Goal: Task Accomplishment & Management: Use online tool/utility

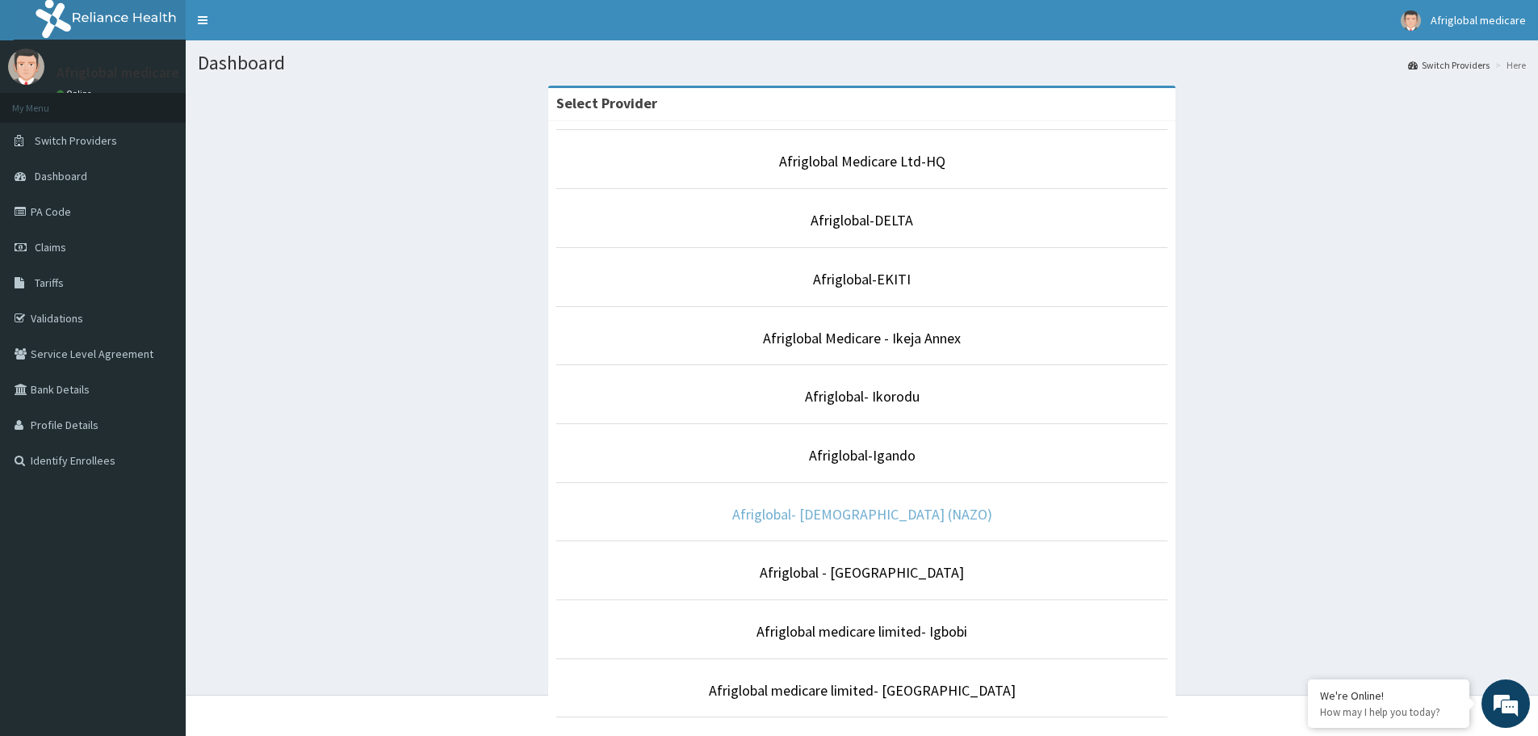
click at [917, 505] on link "Afriglobal- [DEMOGRAPHIC_DATA] (NAZO)" at bounding box center [862, 514] width 260 height 19
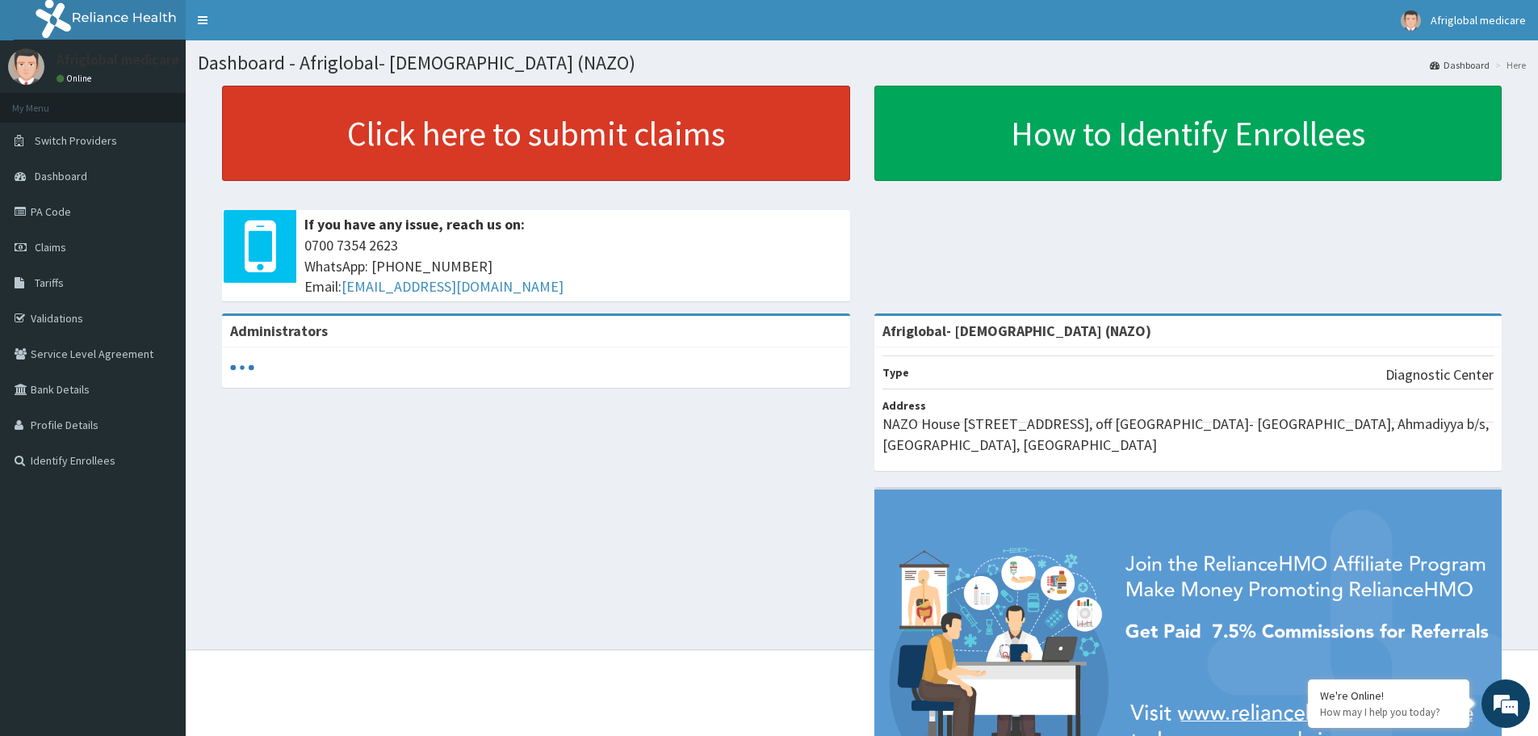
click at [448, 149] on link "Click here to submit claims" at bounding box center [536, 133] width 628 height 95
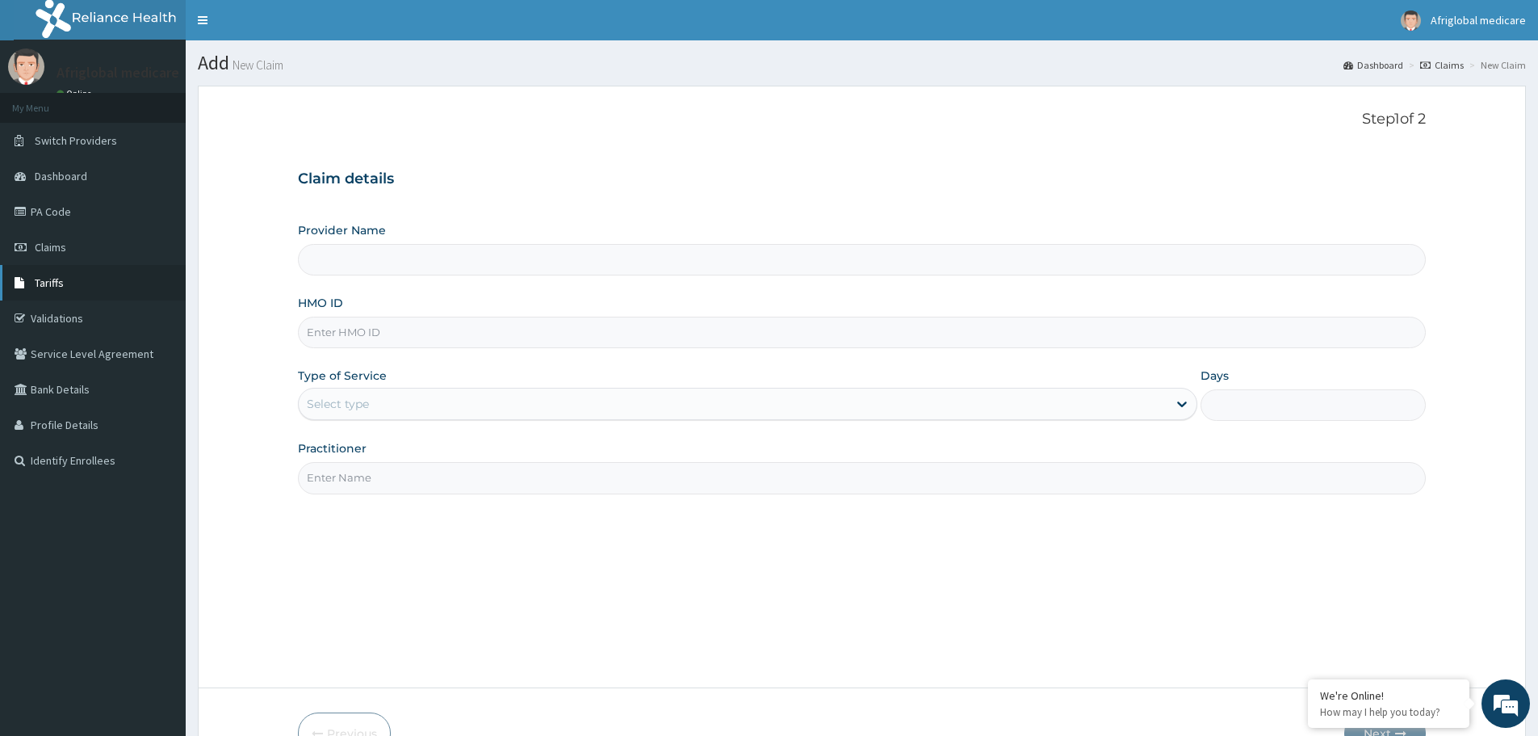
type input "Afriglobal- [DEMOGRAPHIC_DATA] (NAZO)"
click at [33, 208] on link "PA Code" at bounding box center [93, 212] width 186 height 36
